Goal: Task Accomplishment & Management: Use online tool/utility

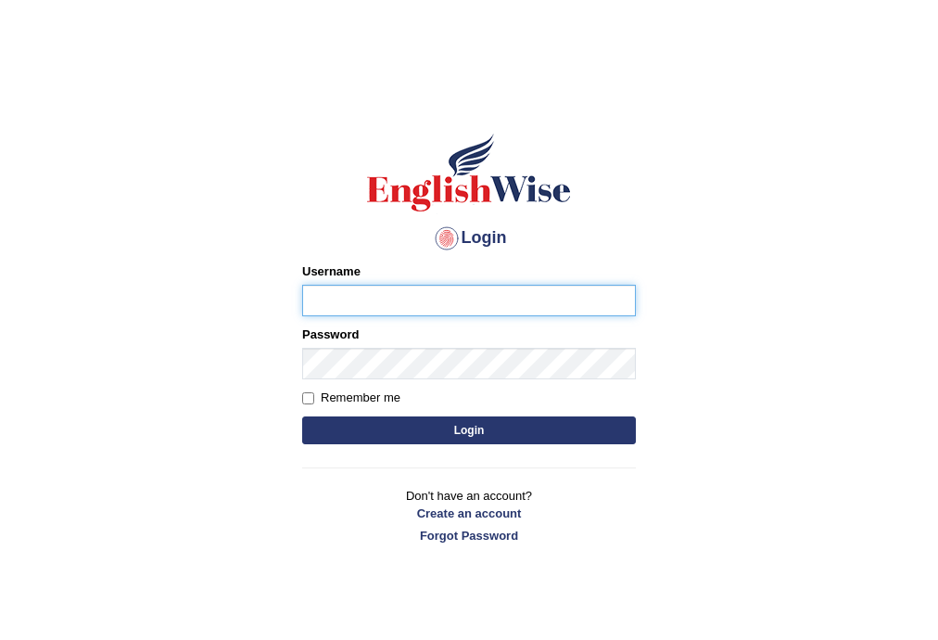
click at [430, 311] on input "Username" at bounding box center [469, 301] width 334 height 32
type input "a"
type input "AntoninoL"
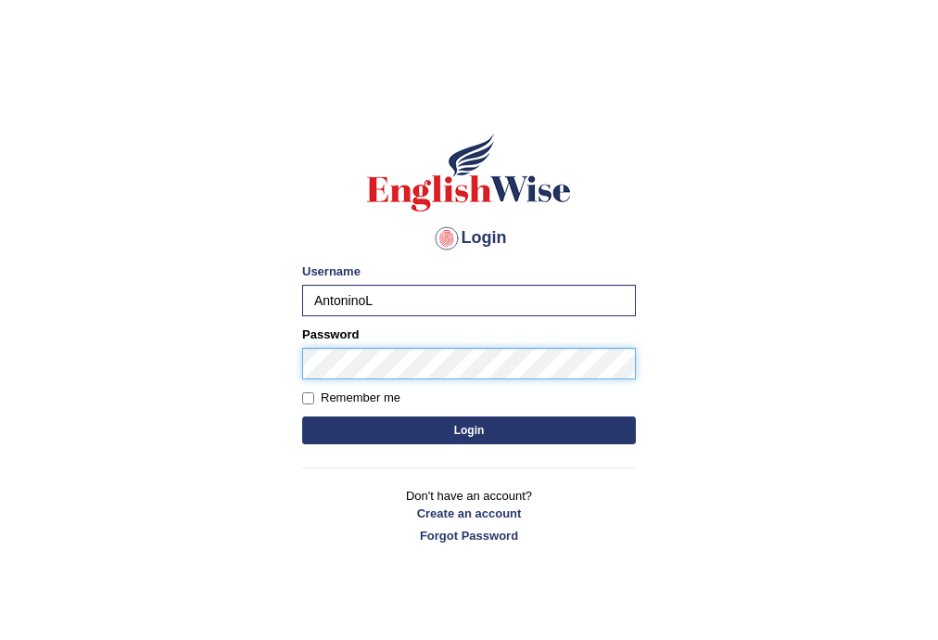
click at [302, 416] on button "Login" at bounding box center [469, 430] width 334 height 28
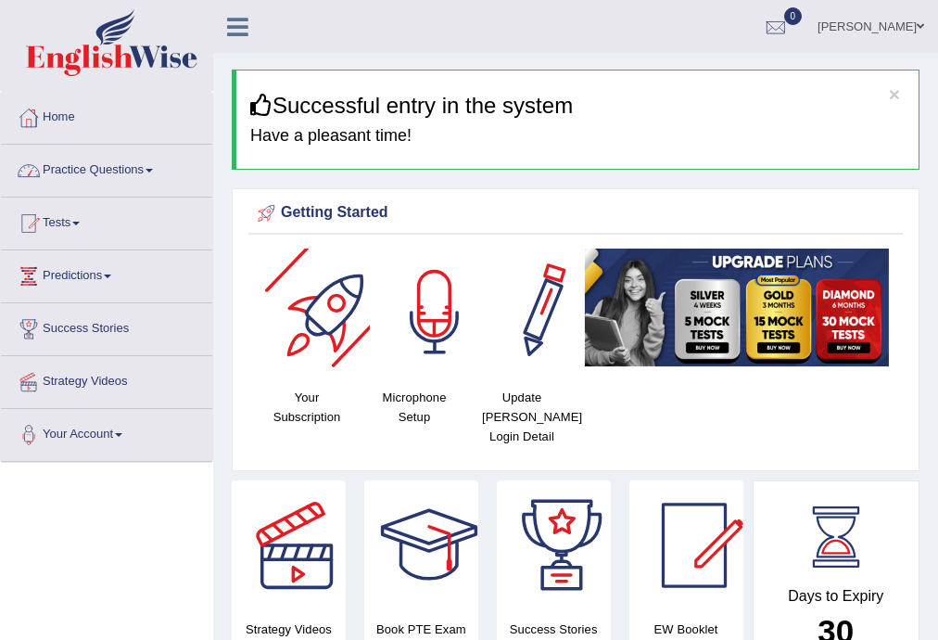
click at [442, 319] on div at bounding box center [435, 313] width 130 height 130
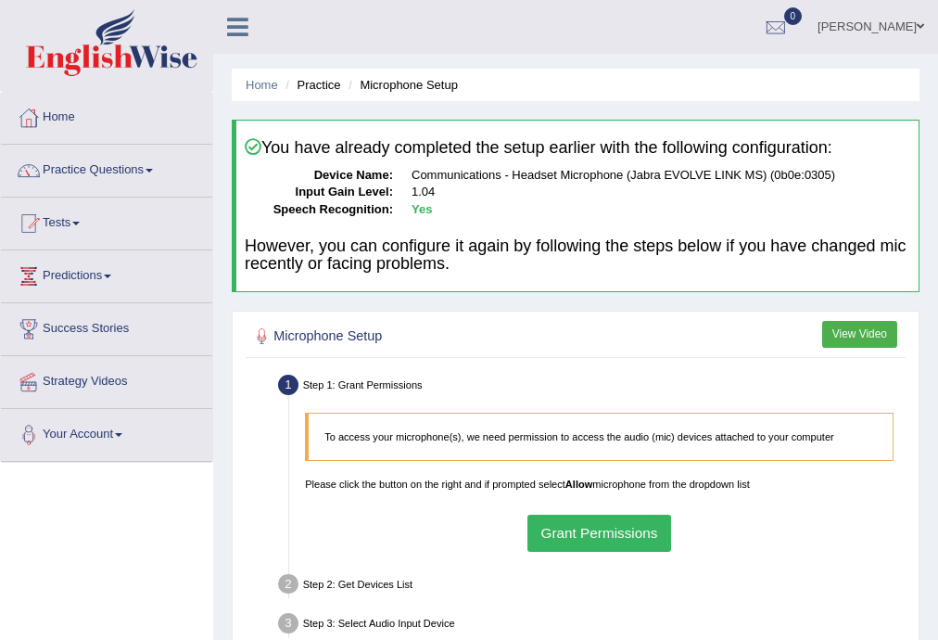
click at [615, 518] on button "Grant Permissions" at bounding box center [599, 533] width 144 height 36
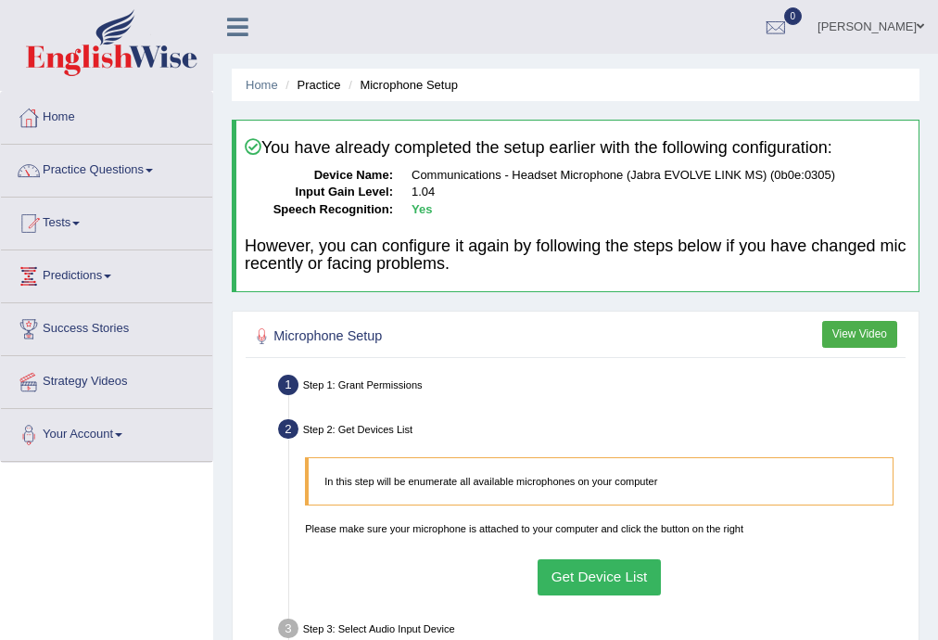
scroll to position [334, 0]
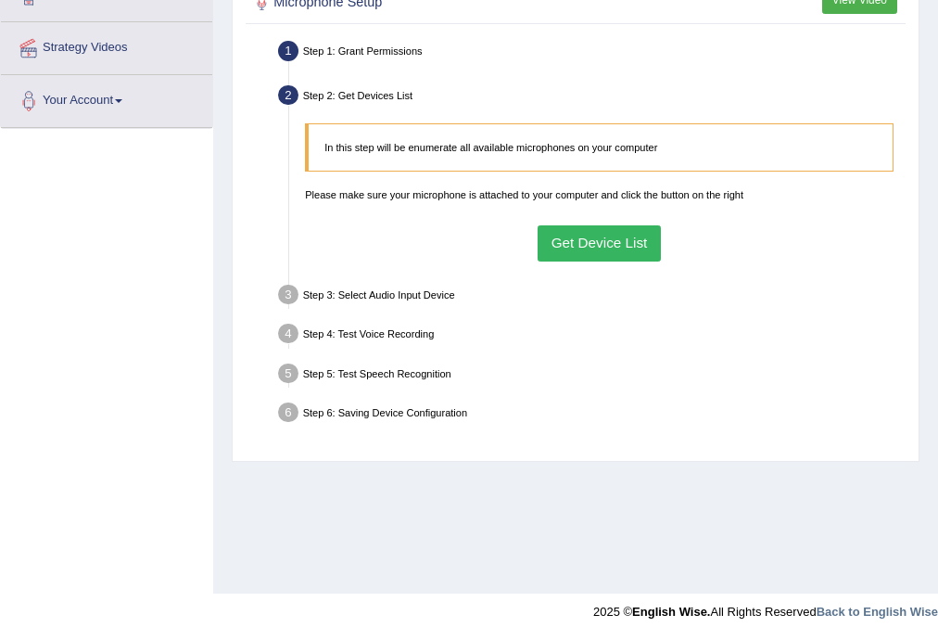
click at [622, 243] on button "Get Device List" at bounding box center [599, 243] width 123 height 36
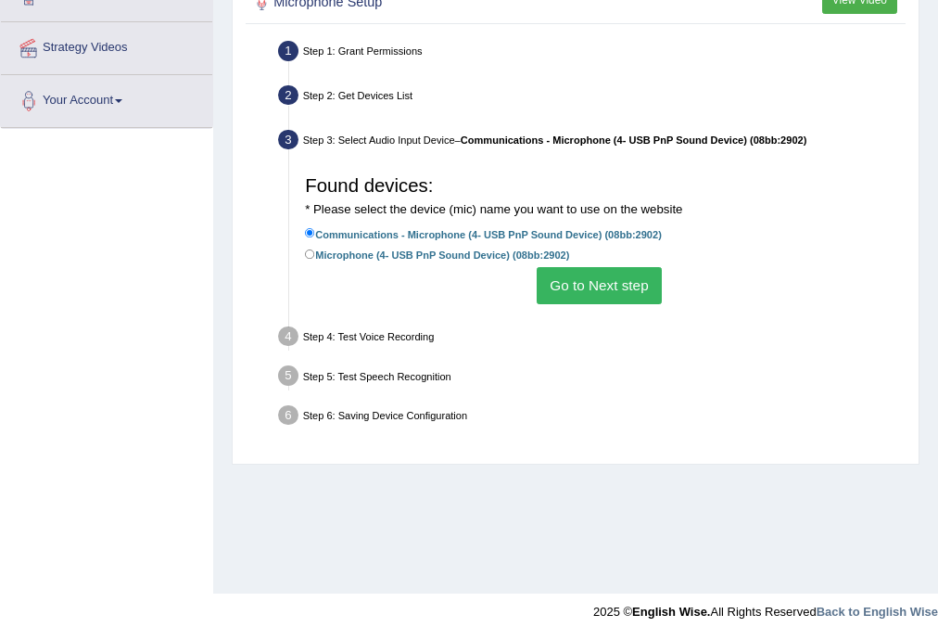
click at [332, 252] on label "Microphone (4- USB PnP Sound Device) (08bb:2902)" at bounding box center [437, 255] width 264 height 18
click at [315, 252] on input "Microphone (4- USB PnP Sound Device) (08bb:2902)" at bounding box center [310, 254] width 10 height 10
radio input "true"
click at [579, 282] on button "Go to Next step" at bounding box center [599, 285] width 125 height 36
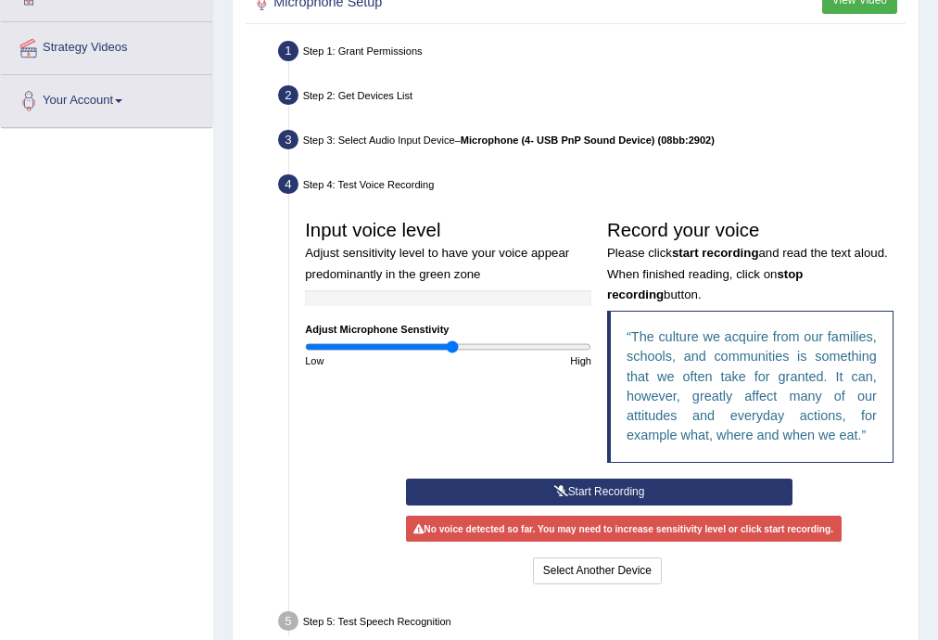
click at [566, 482] on button "Start Recording" at bounding box center [599, 491] width 387 height 27
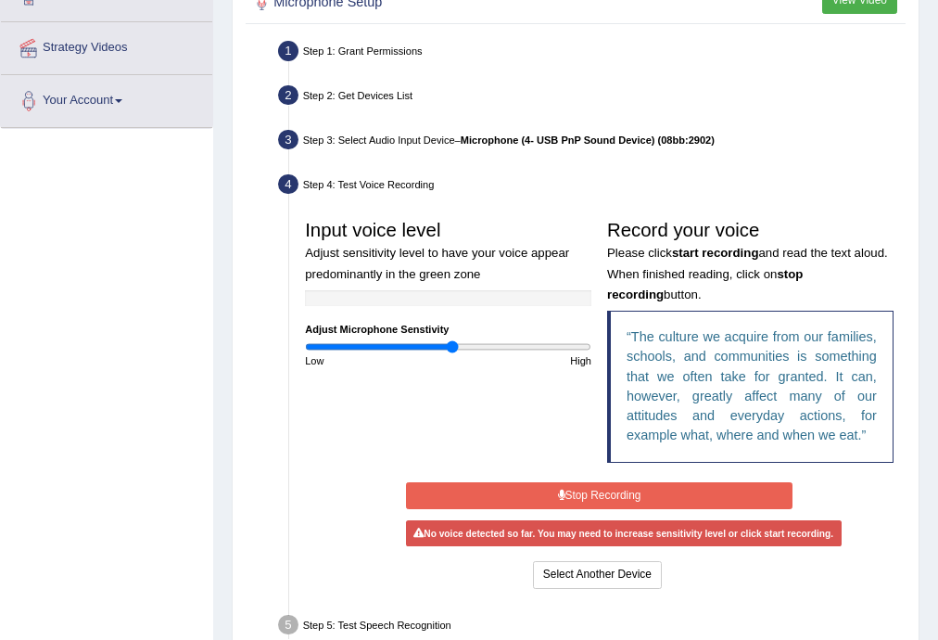
scroll to position [0, 0]
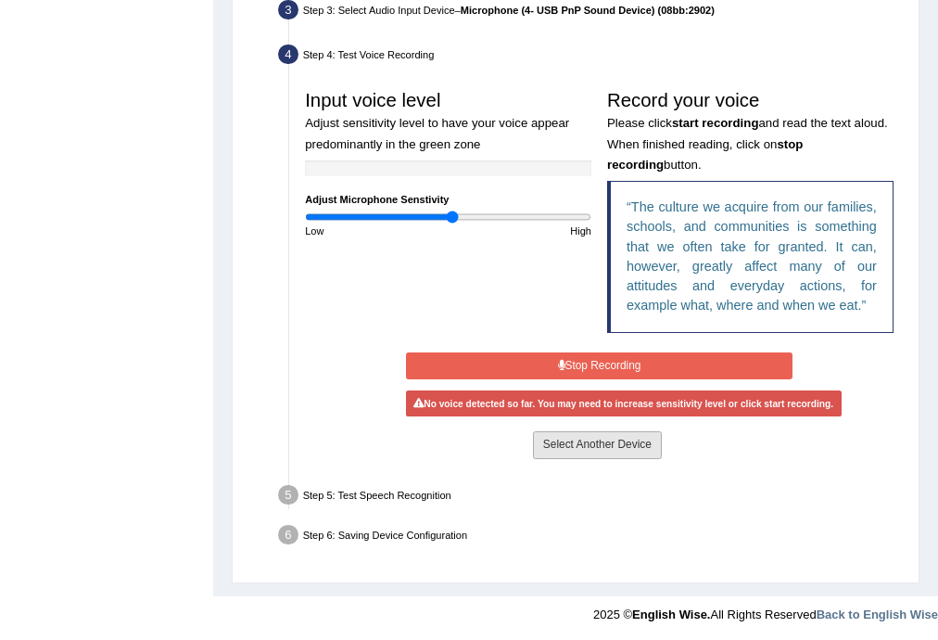
click at [585, 438] on button "Select Another Device" at bounding box center [597, 444] width 129 height 27
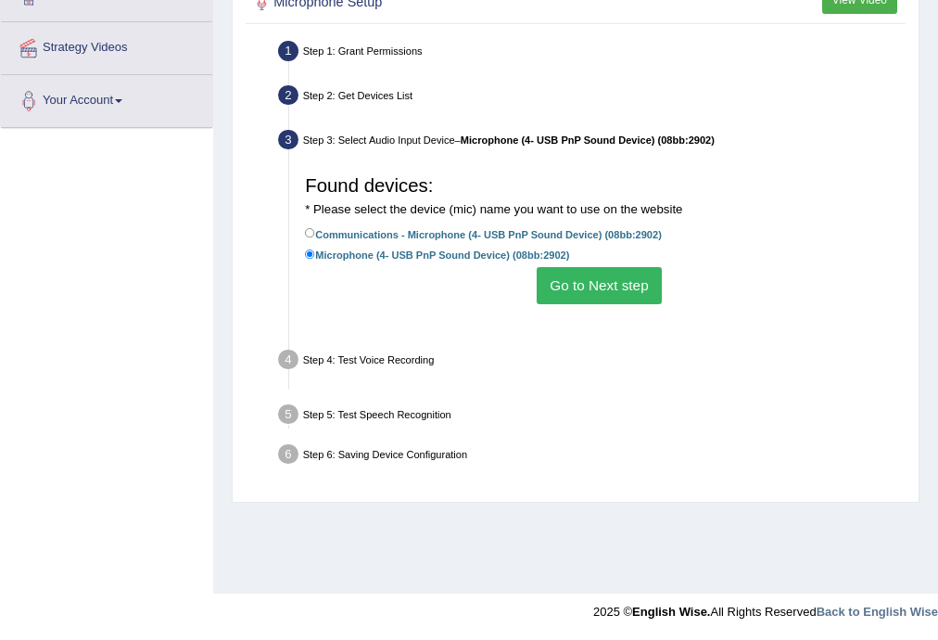
scroll to position [334, 0]
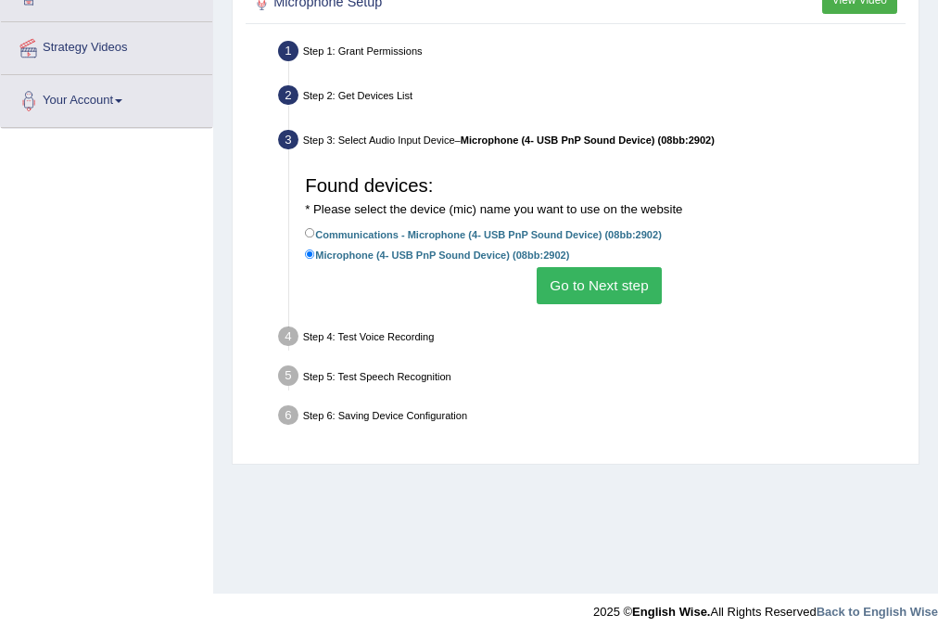
click at [379, 234] on label "Communications - Microphone (4- USB PnP Sound Device) (08bb:2902)" at bounding box center [483, 234] width 357 height 18
click at [315, 234] on input "Communications - Microphone (4- USB PnP Sound Device) (08bb:2902)" at bounding box center [310, 233] width 10 height 10
radio input "true"
click at [575, 281] on button "Go to Next step" at bounding box center [599, 285] width 125 height 36
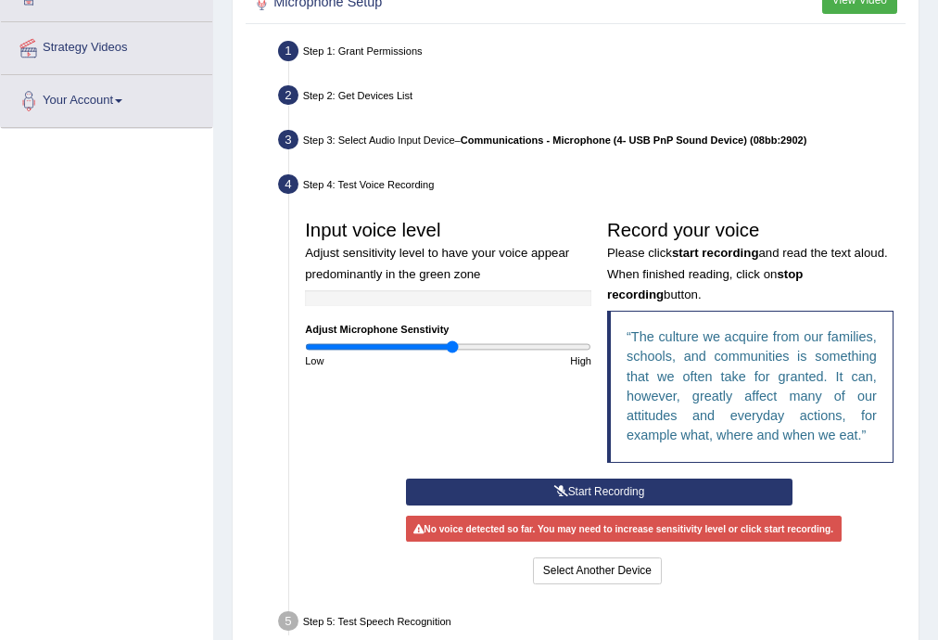
click at [539, 489] on button "Start Recording" at bounding box center [599, 491] width 387 height 27
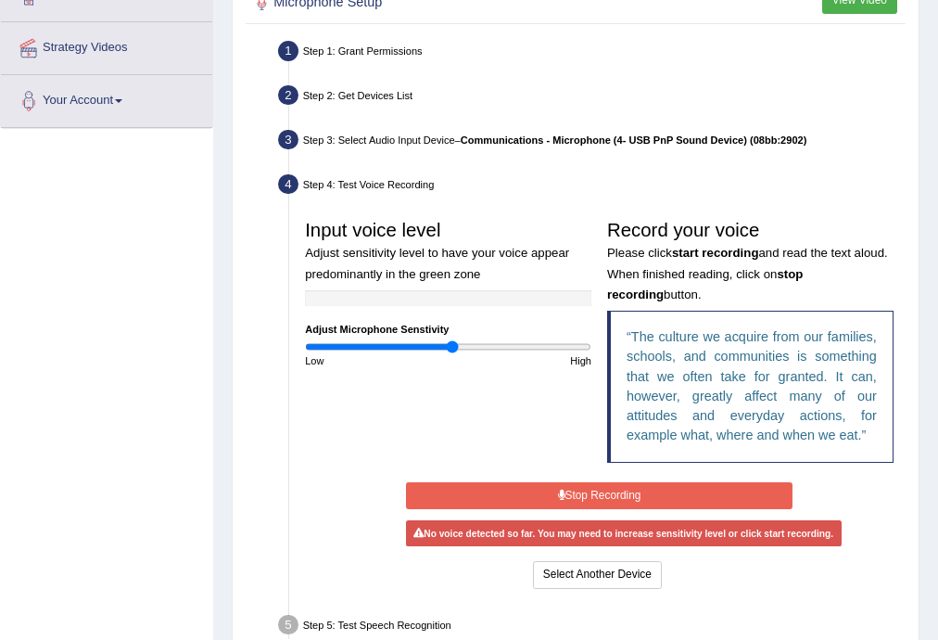
click at [590, 489] on button "Stop Recording" at bounding box center [599, 495] width 387 height 27
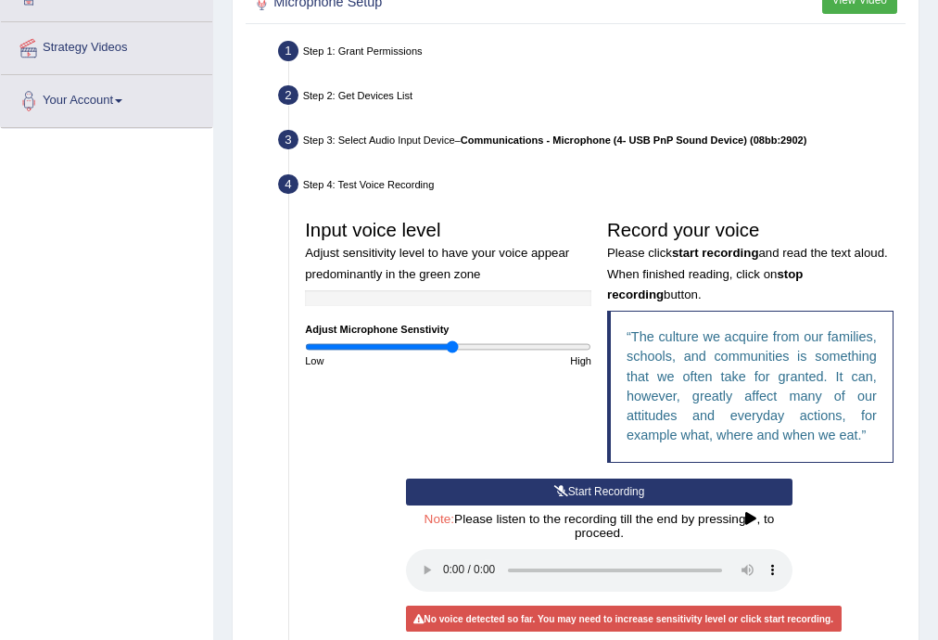
click at [561, 486] on icon at bounding box center [561, 491] width 14 height 11
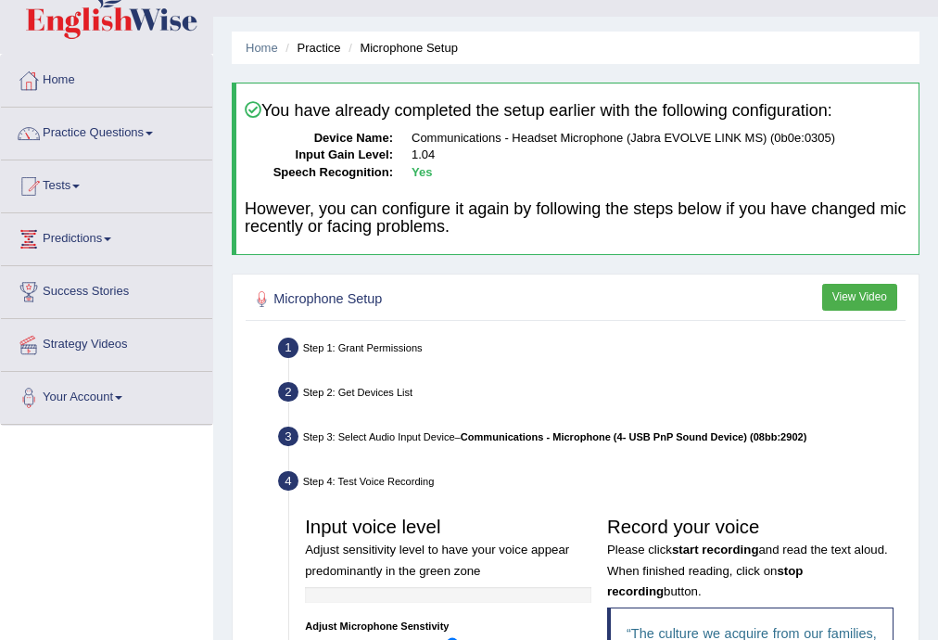
scroll to position [0, 0]
